Goal: Information Seeking & Learning: Check status

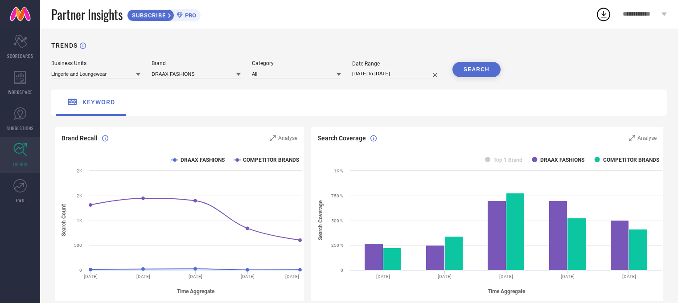
scroll to position [61, 0]
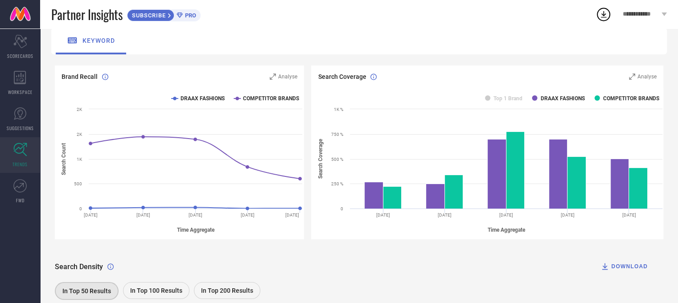
click at [22, 18] on link at bounding box center [20, 14] width 40 height 29
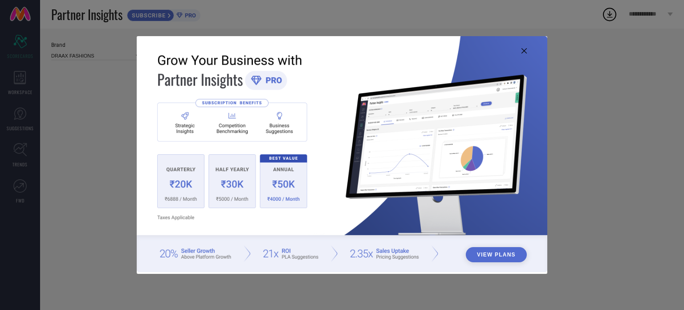
type input "All"
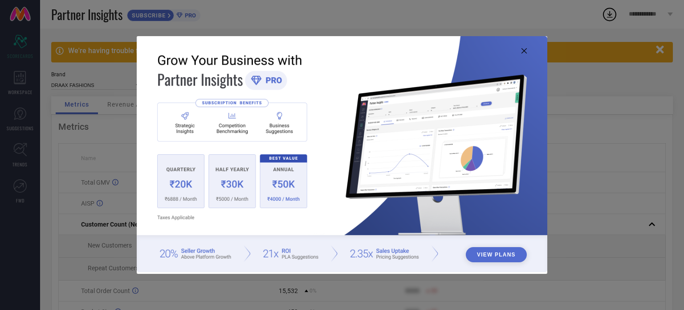
click at [522, 51] on icon at bounding box center [524, 50] width 5 height 5
